Goal: Transaction & Acquisition: Purchase product/service

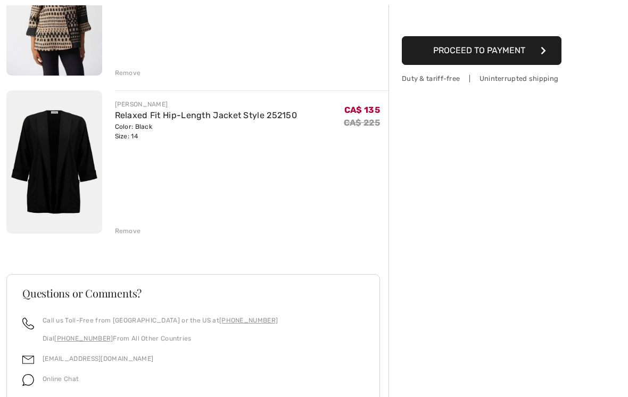
scroll to position [208, 0]
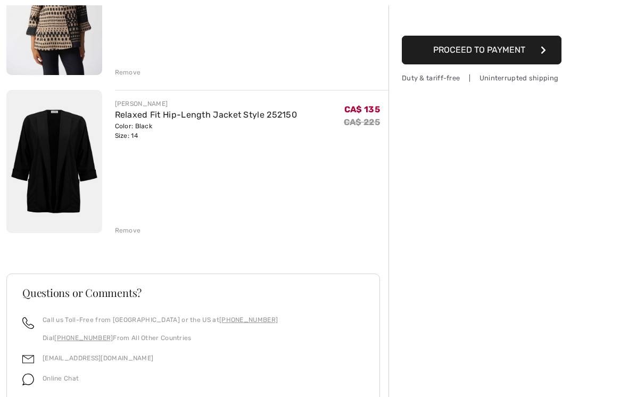
click at [61, 162] on img at bounding box center [54, 161] width 96 height 143
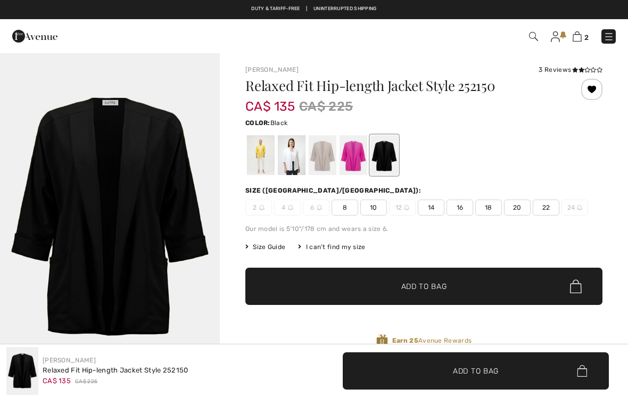
checkbox input "true"
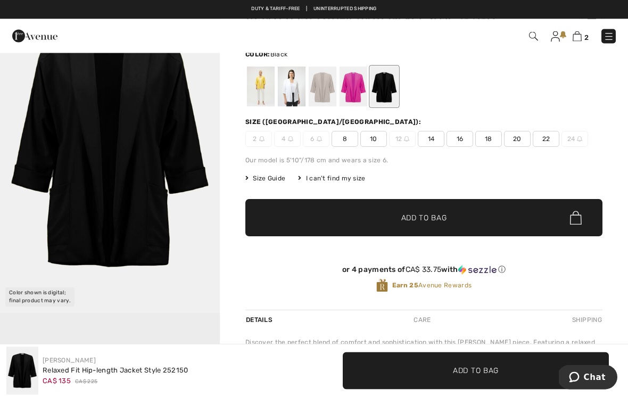
scroll to position [9, 0]
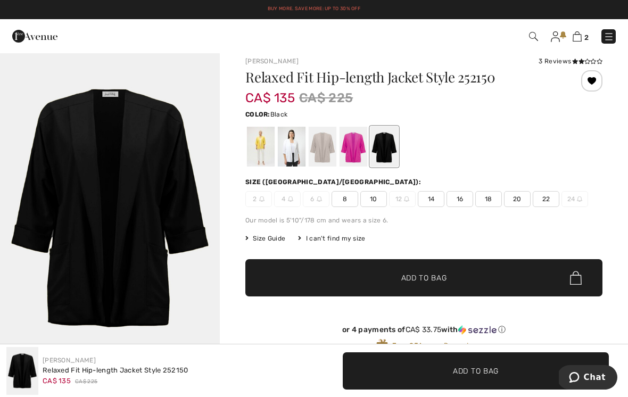
click at [266, 238] on span "Size Guide" at bounding box center [265, 239] width 40 height 10
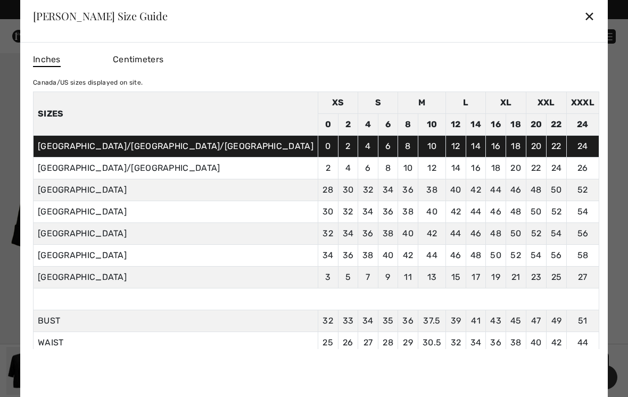
click at [584, 18] on div "✕" at bounding box center [589, 16] width 11 height 22
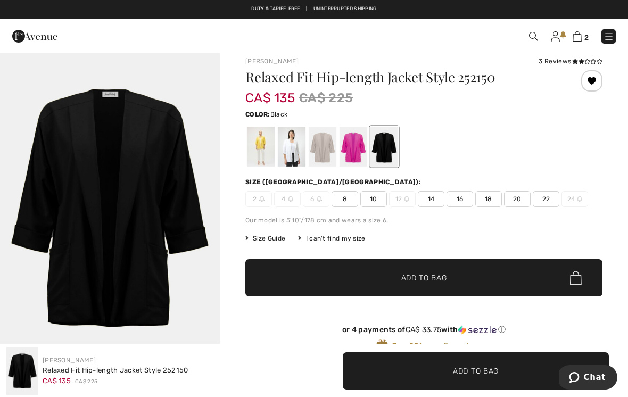
click at [460, 203] on span "16" at bounding box center [460, 199] width 27 height 16
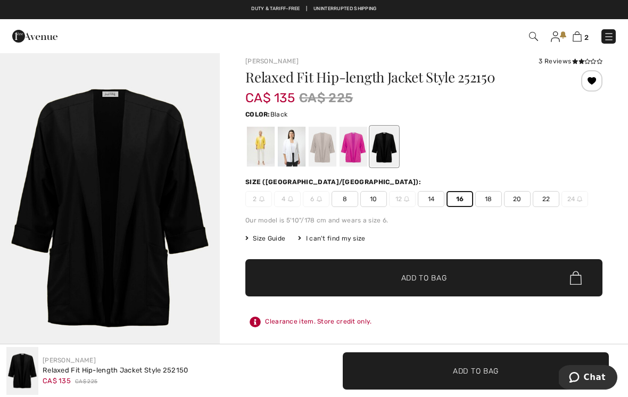
click at [451, 278] on span "✔ Added to Bag Add to Bag" at bounding box center [423, 277] width 357 height 37
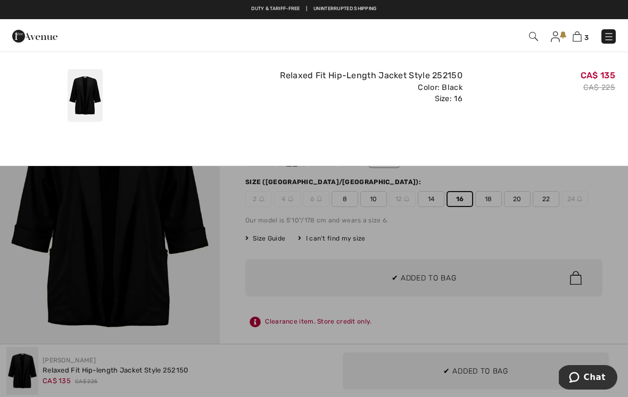
scroll to position [0, 0]
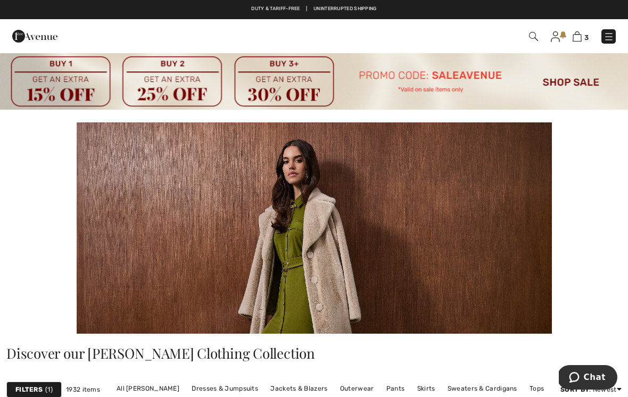
click at [532, 37] on img at bounding box center [533, 36] width 9 height 9
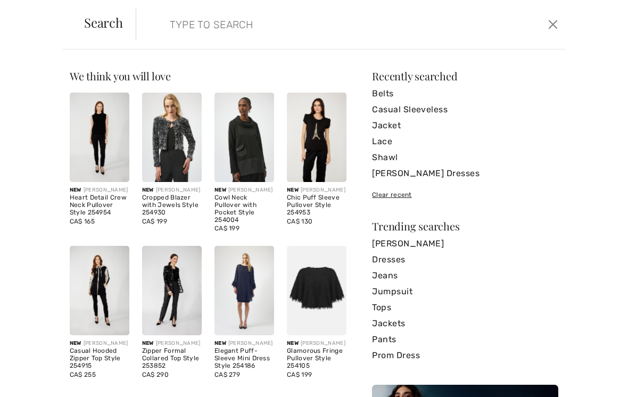
click at [246, 32] on input "search" at bounding box center [306, 25] width 288 height 32
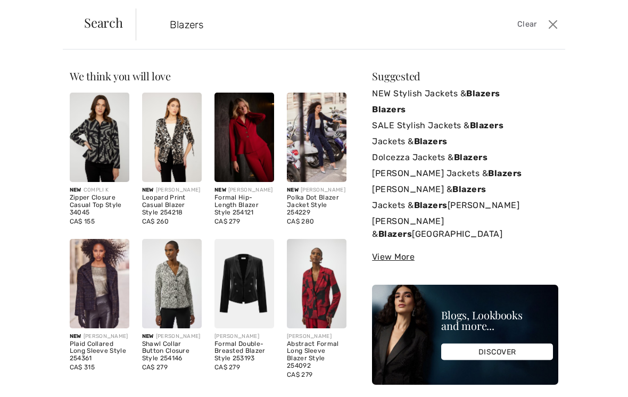
type input "Blazers"
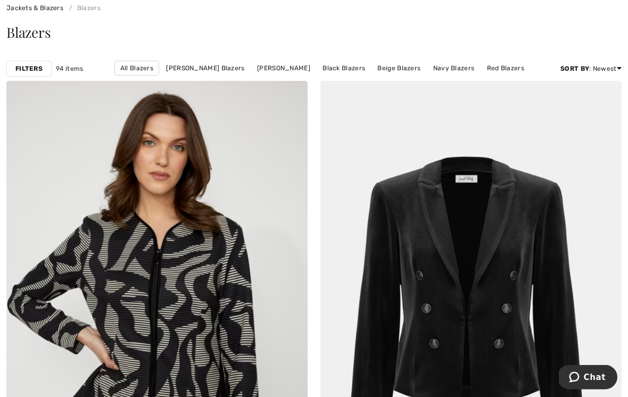
scroll to position [125, 0]
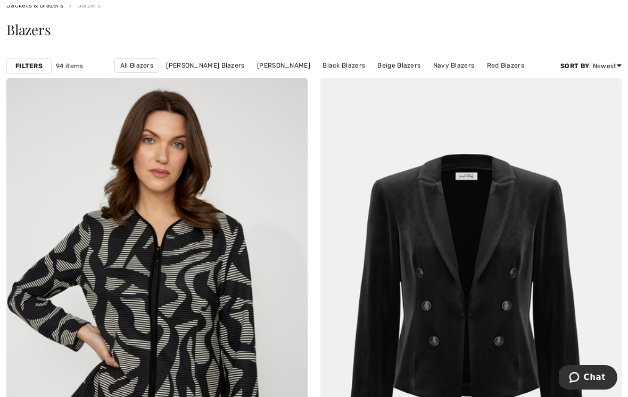
click at [438, 69] on link "Navy Blazers" at bounding box center [454, 66] width 52 height 14
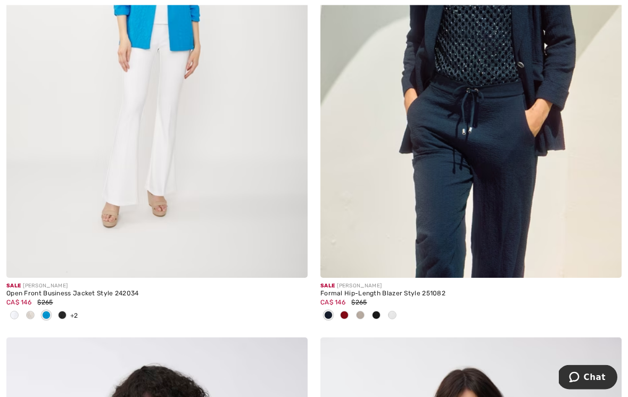
scroll to position [1401, 0]
click at [63, 316] on span at bounding box center [62, 315] width 9 height 9
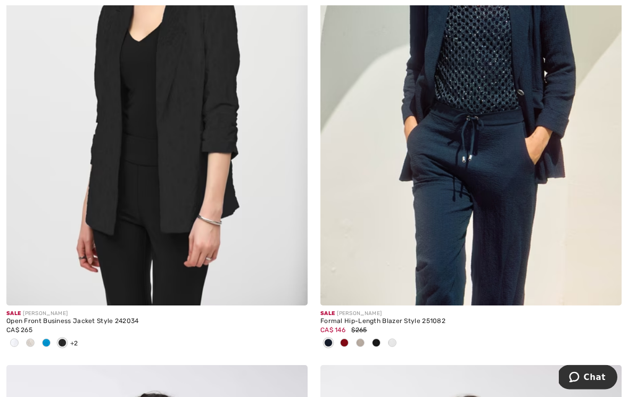
click at [51, 341] on div at bounding box center [46, 344] width 16 height 18
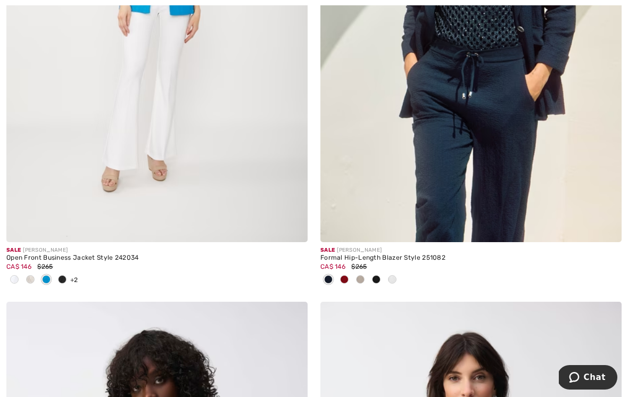
scroll to position [1448, 0]
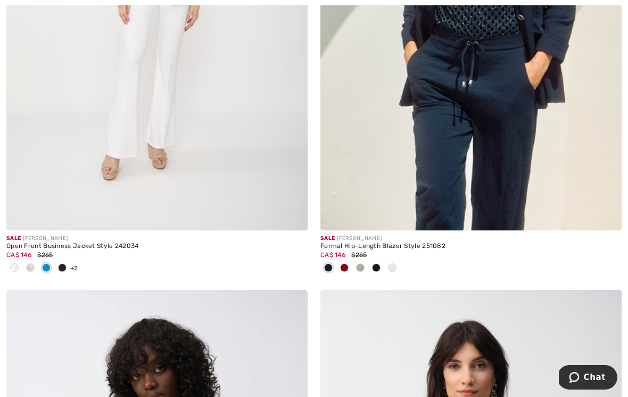
click at [328, 271] on span at bounding box center [328, 268] width 9 height 9
click at [333, 265] on span at bounding box center [328, 268] width 9 height 9
click at [487, 138] on img at bounding box center [470, 5] width 301 height 452
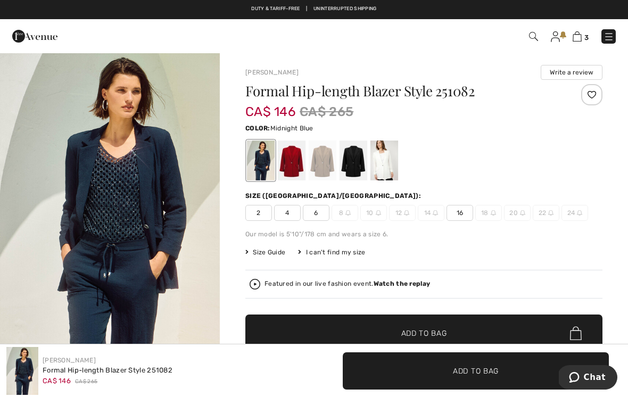
click at [460, 211] on span "16" at bounding box center [460, 213] width 27 height 16
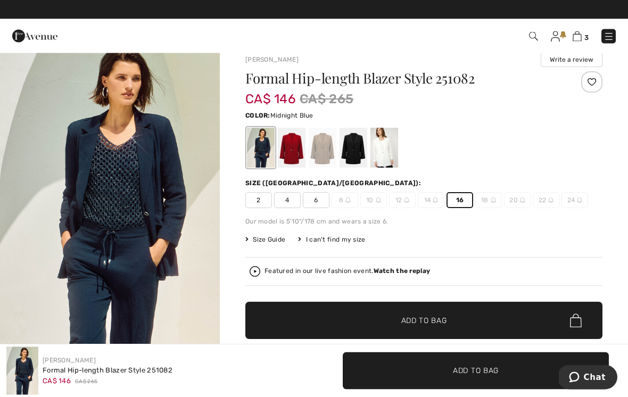
scroll to position [13, 0]
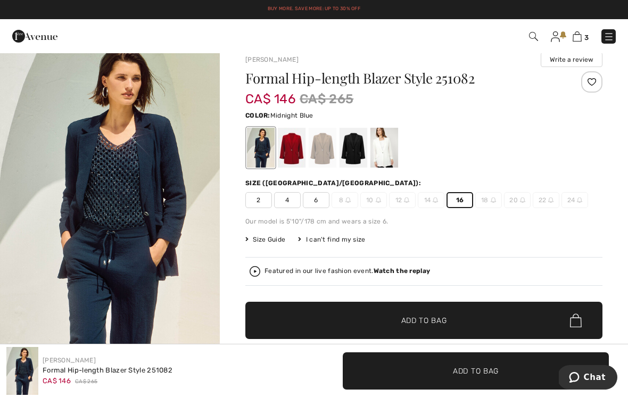
click at [261, 142] on div at bounding box center [261, 148] width 28 height 40
click at [456, 315] on span "✔ Added to Bag Add to Bag" at bounding box center [423, 320] width 357 height 37
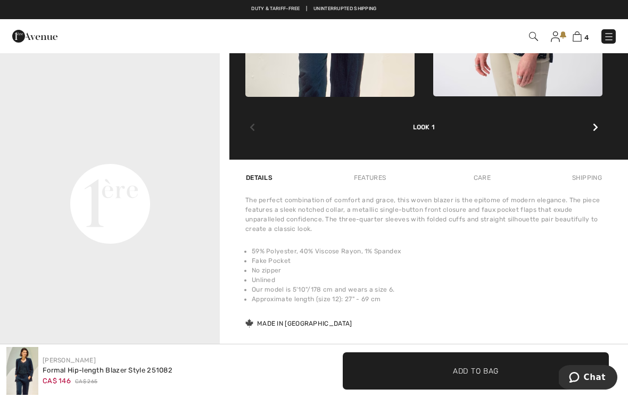
scroll to position [664, 0]
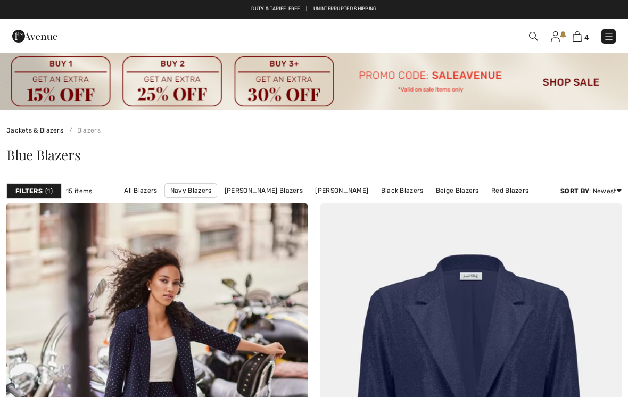
checkbox input "true"
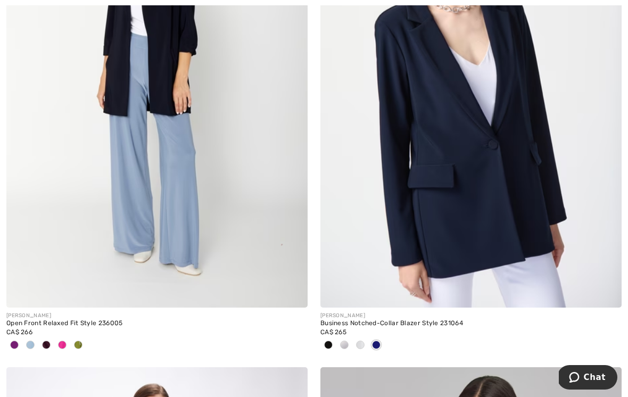
scroll to position [2404, 0]
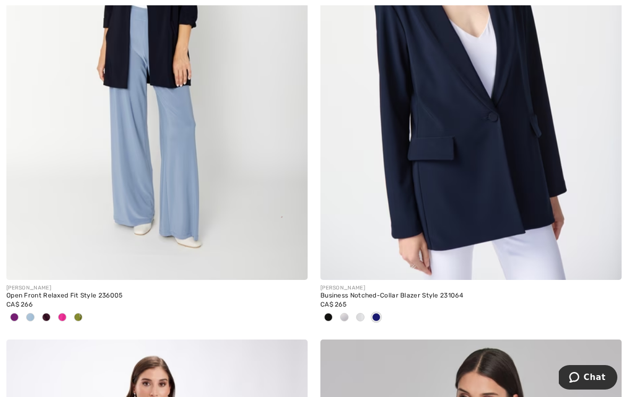
click at [65, 316] on span at bounding box center [62, 317] width 9 height 9
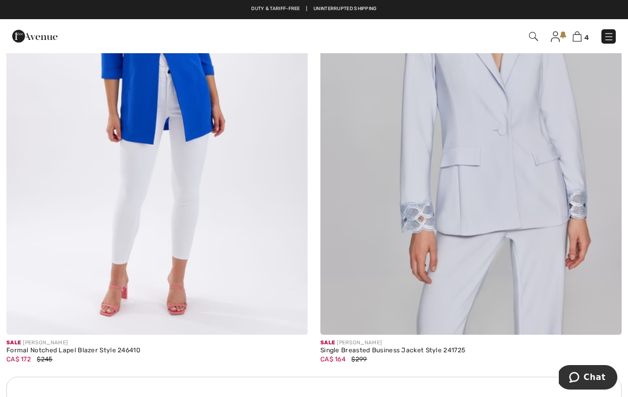
scroll to position [2859, 0]
